Goal: Check status: Check status

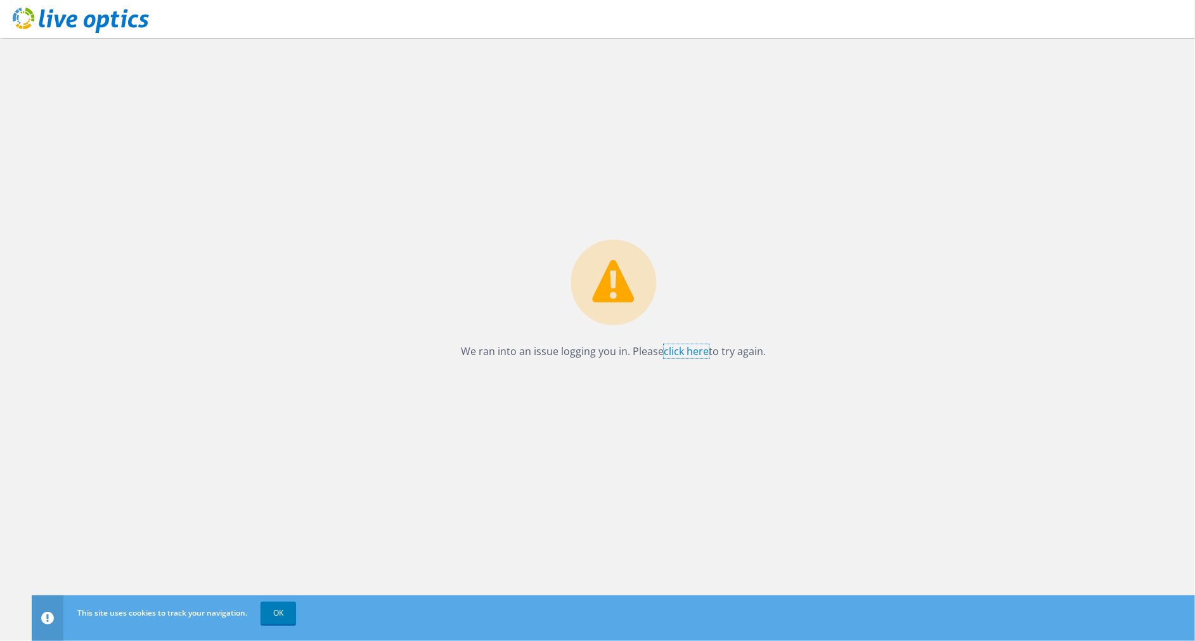
drag, startPoint x: 690, startPoint y: 354, endPoint x: 684, endPoint y: 360, distance: 9.0
click at [690, 354] on link "click here" at bounding box center [686, 351] width 45 height 14
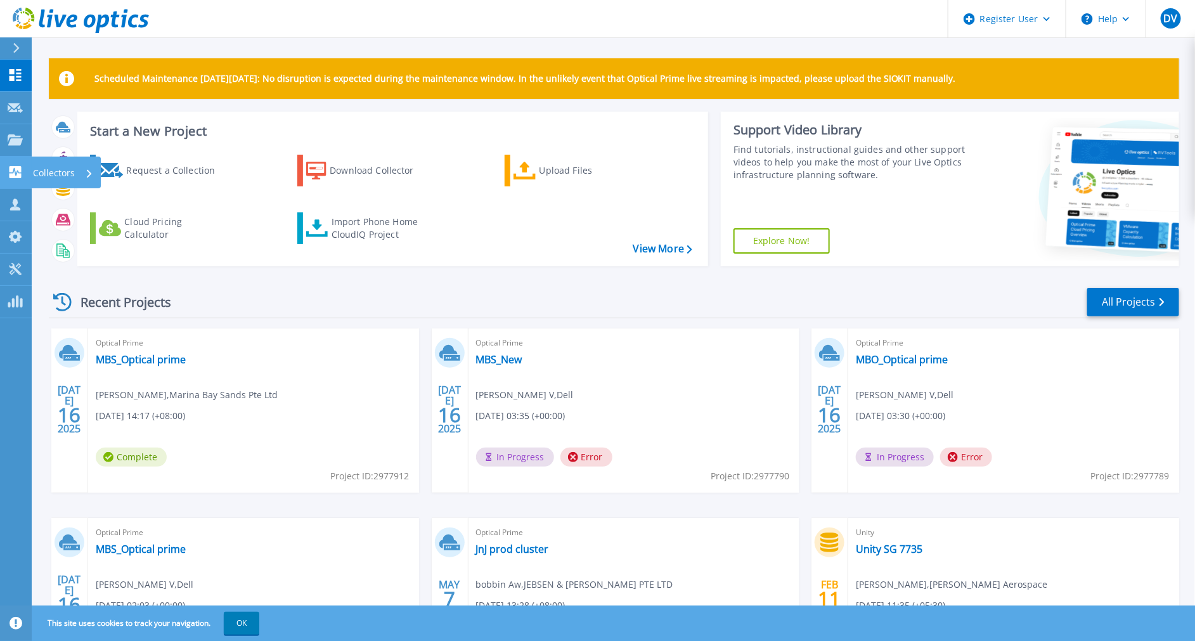
click at [10, 157] on link "Collectors Collectors" at bounding box center [16, 173] width 32 height 32
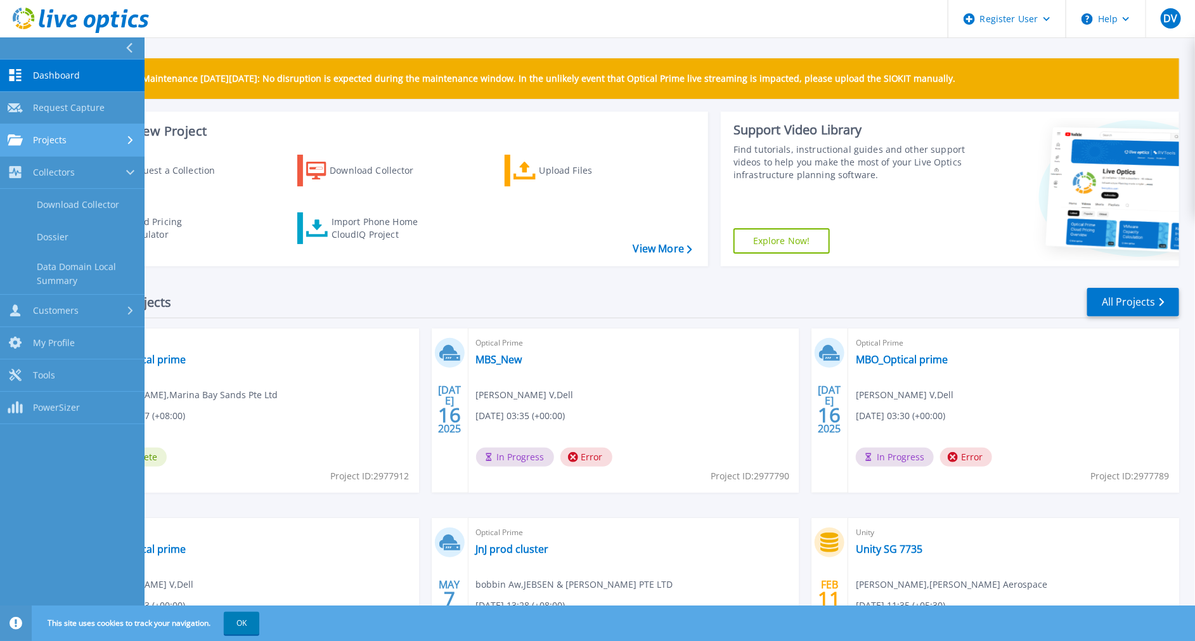
click at [18, 139] on icon at bounding box center [15, 139] width 15 height 11
click at [83, 143] on div "Projects" at bounding box center [72, 139] width 129 height 11
click at [113, 145] on div "Projects" at bounding box center [72, 139] width 129 height 11
click at [101, 181] on link "Search Projects" at bounding box center [72, 173] width 145 height 32
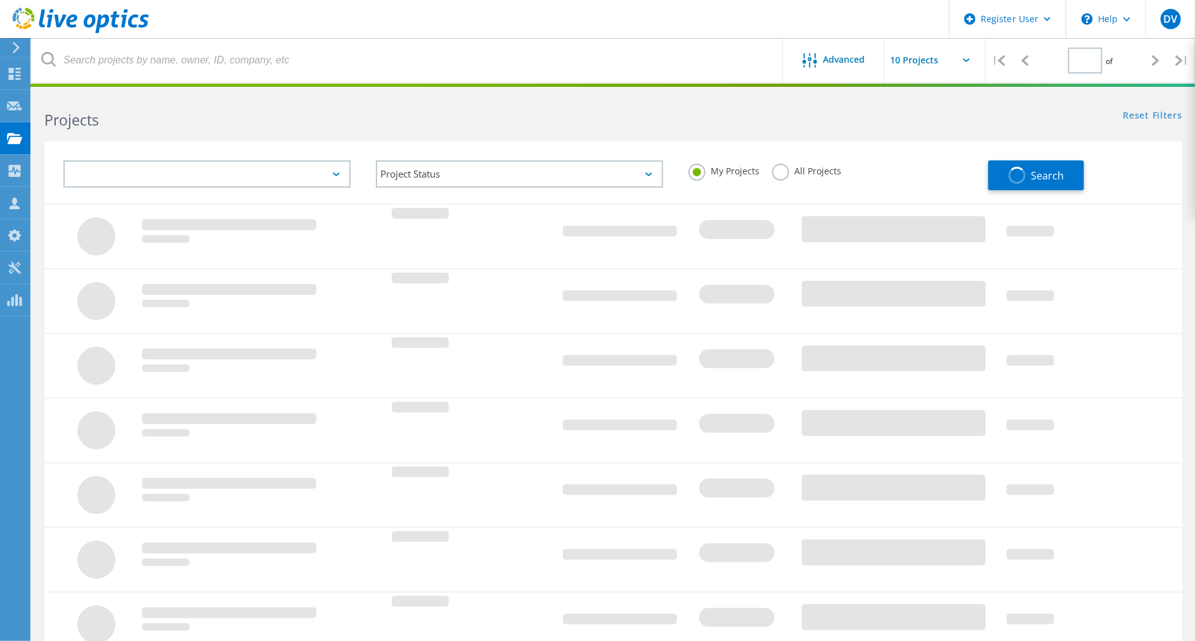
type input "1"
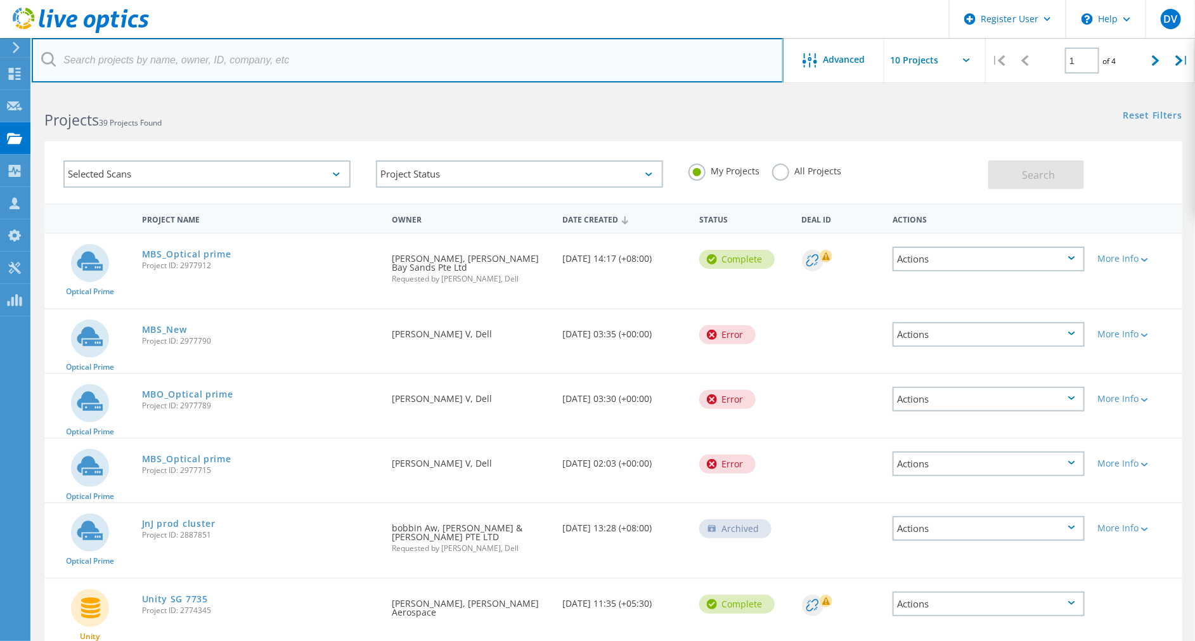
click at [369, 46] on input "text" at bounding box center [408, 60] width 752 height 44
click at [253, 57] on input "text" at bounding box center [408, 60] width 752 height 44
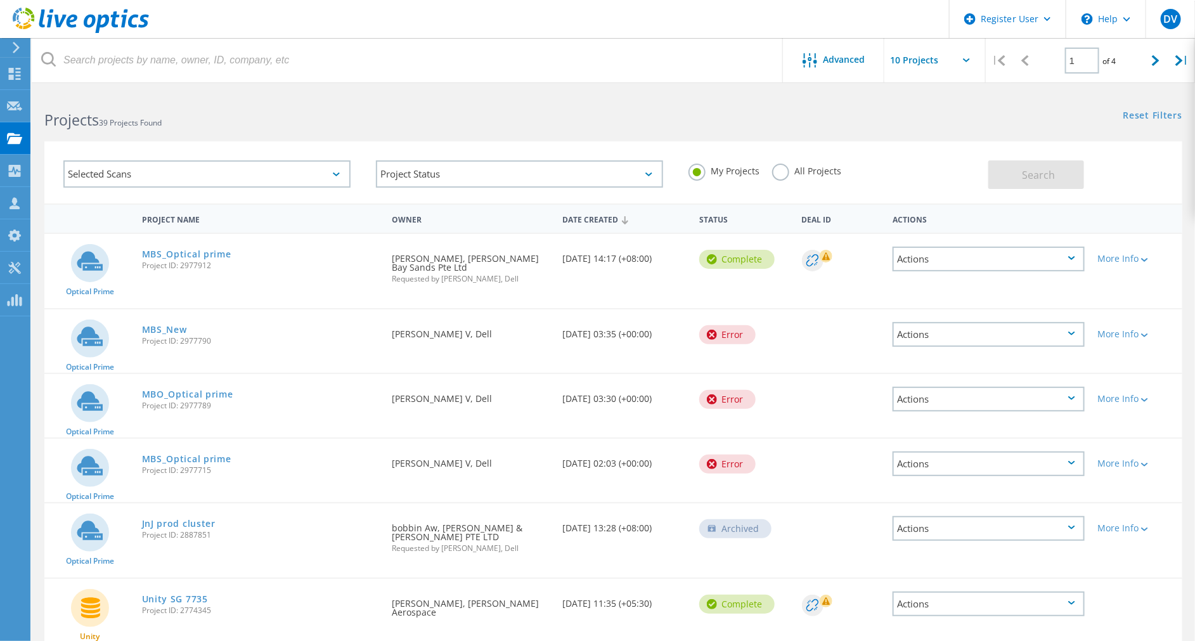
click at [782, 173] on label "All Projects" at bounding box center [806, 170] width 69 height 12
click at [0, 0] on input "All Projects" at bounding box center [0, 0] width 0 height 0
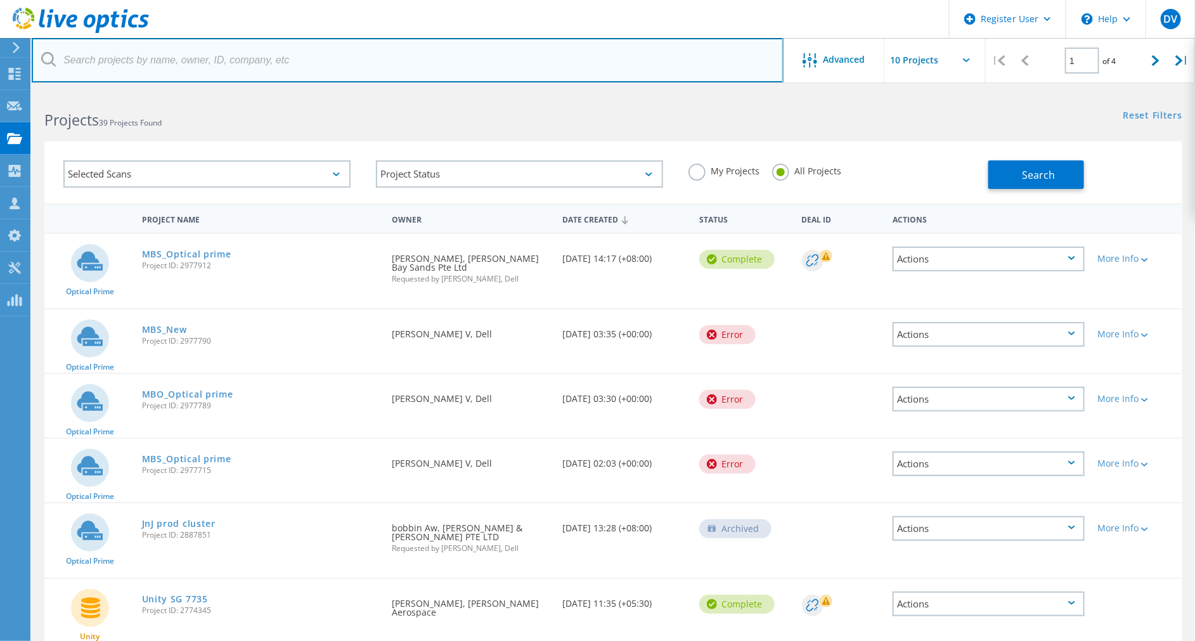
click at [386, 57] on input "text" at bounding box center [408, 60] width 752 height 44
paste input "3056927"
type input "3056927"
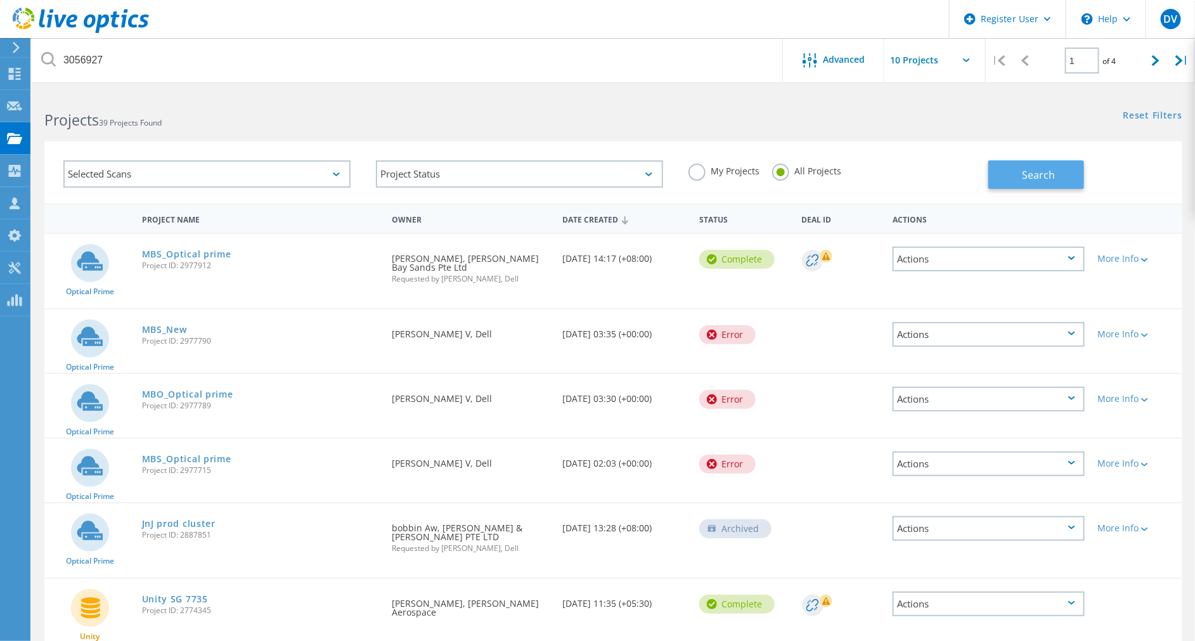
click at [1016, 171] on button "Search" at bounding box center [1037, 174] width 96 height 29
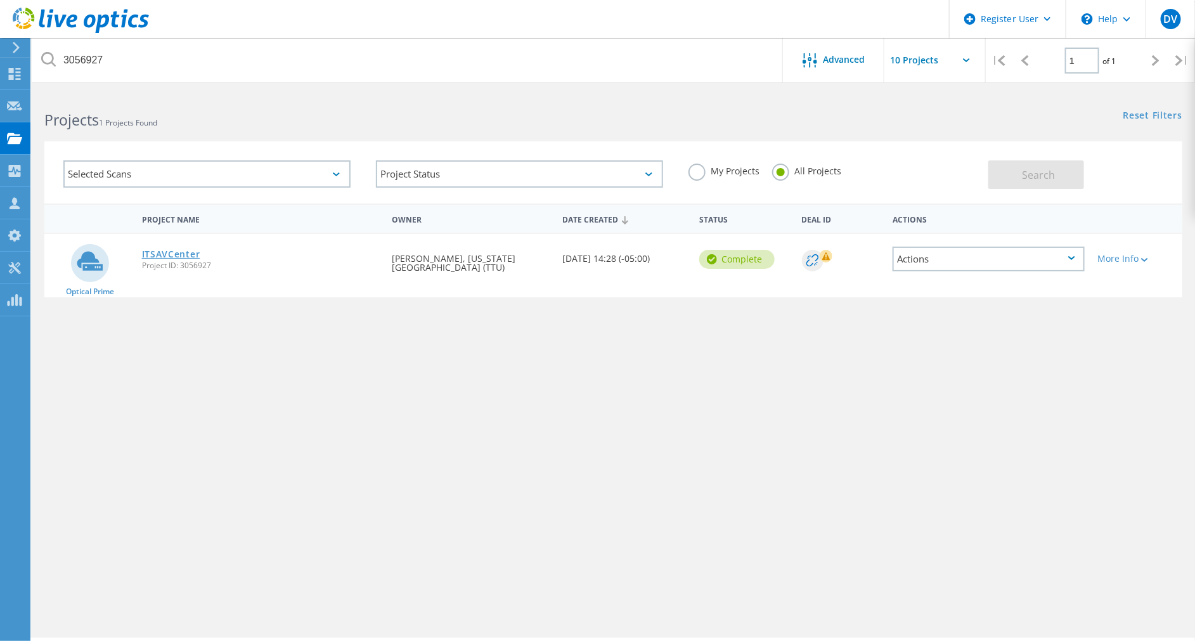
click at [177, 255] on link "ITSAVCenter" at bounding box center [171, 254] width 58 height 9
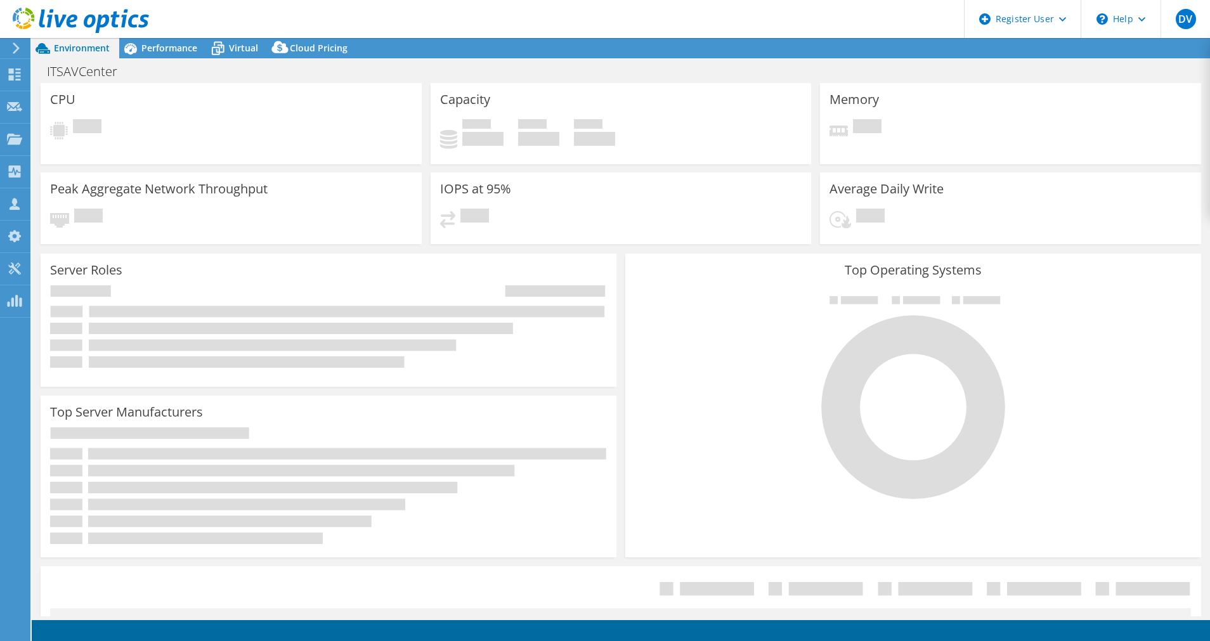
select select "USD"
